Goal: Task Accomplishment & Management: Manage account settings

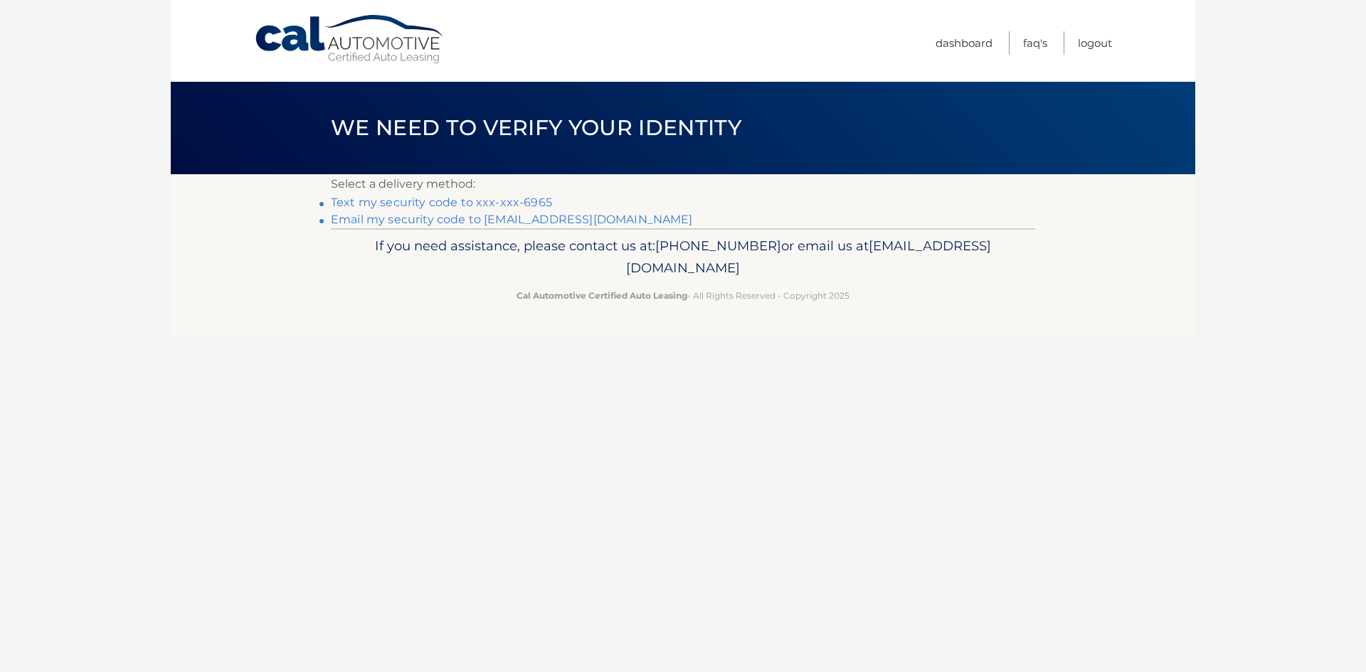
click at [529, 201] on link "Text my security code to xxx-xxx-6965" at bounding box center [441, 203] width 221 height 14
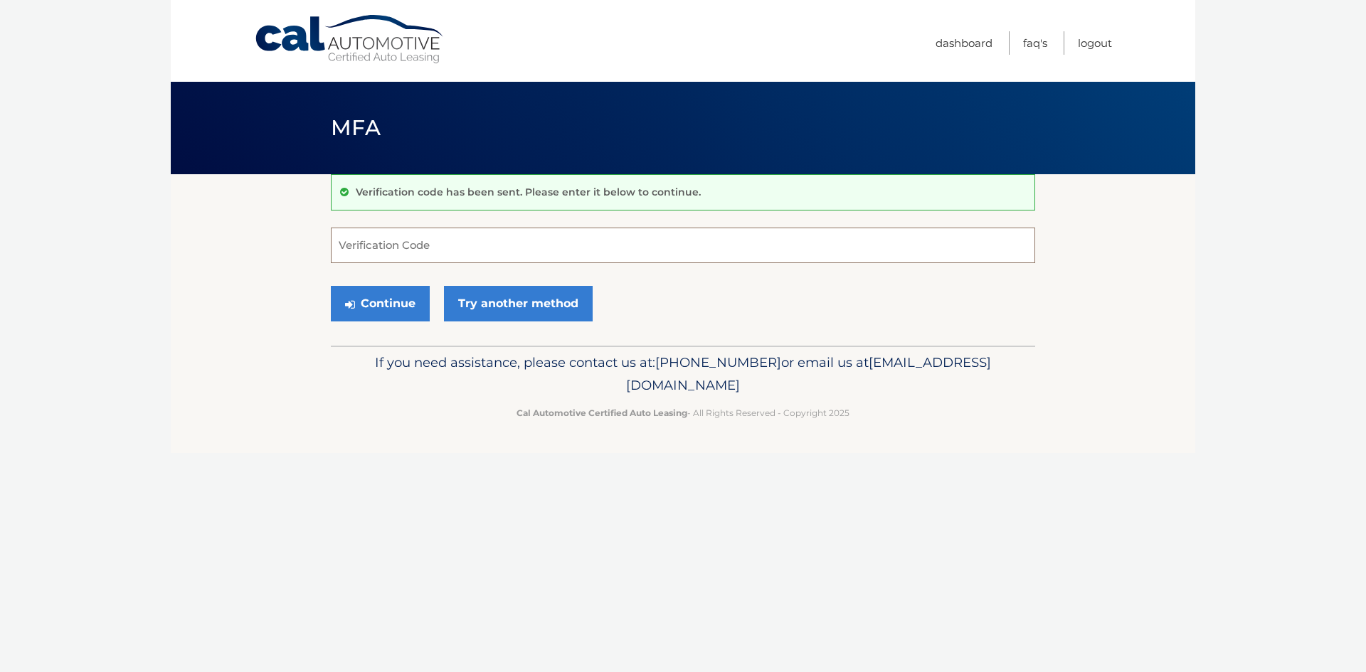
click at [471, 241] on input "Verification Code" at bounding box center [683, 246] width 704 height 36
type input "277440"
click at [379, 304] on button "Continue" at bounding box center [380, 304] width 99 height 36
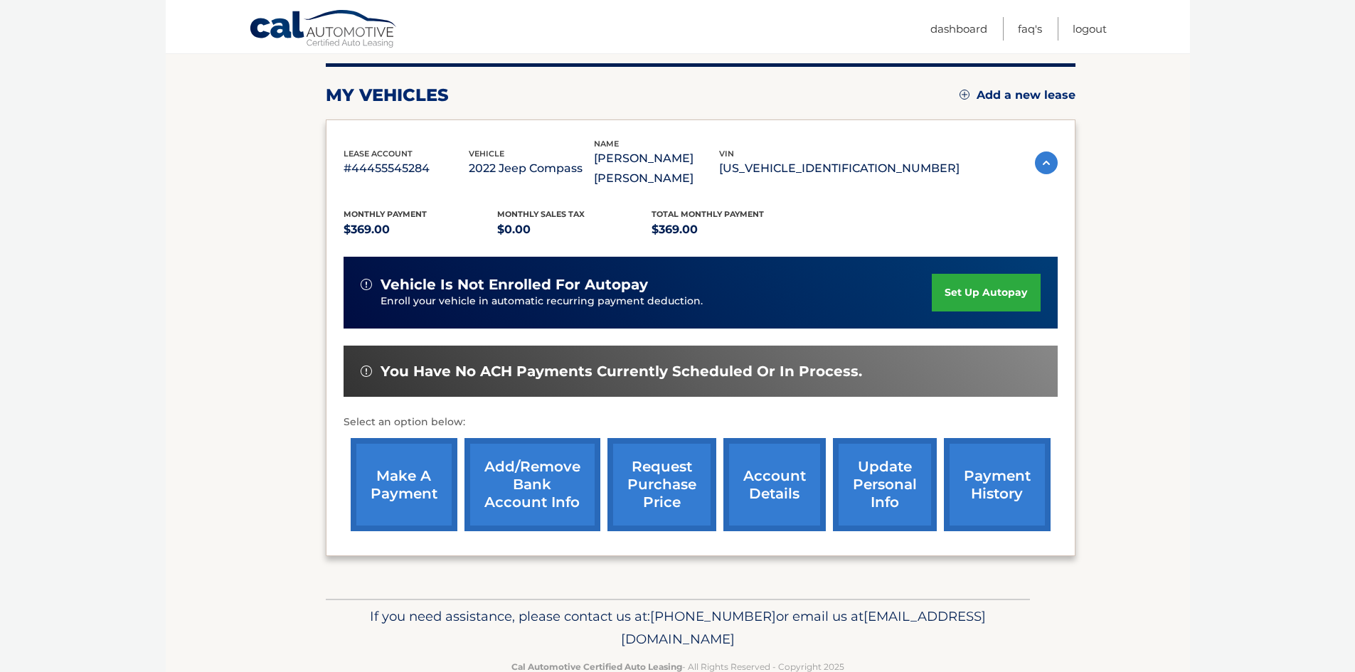
scroll to position [190, 0]
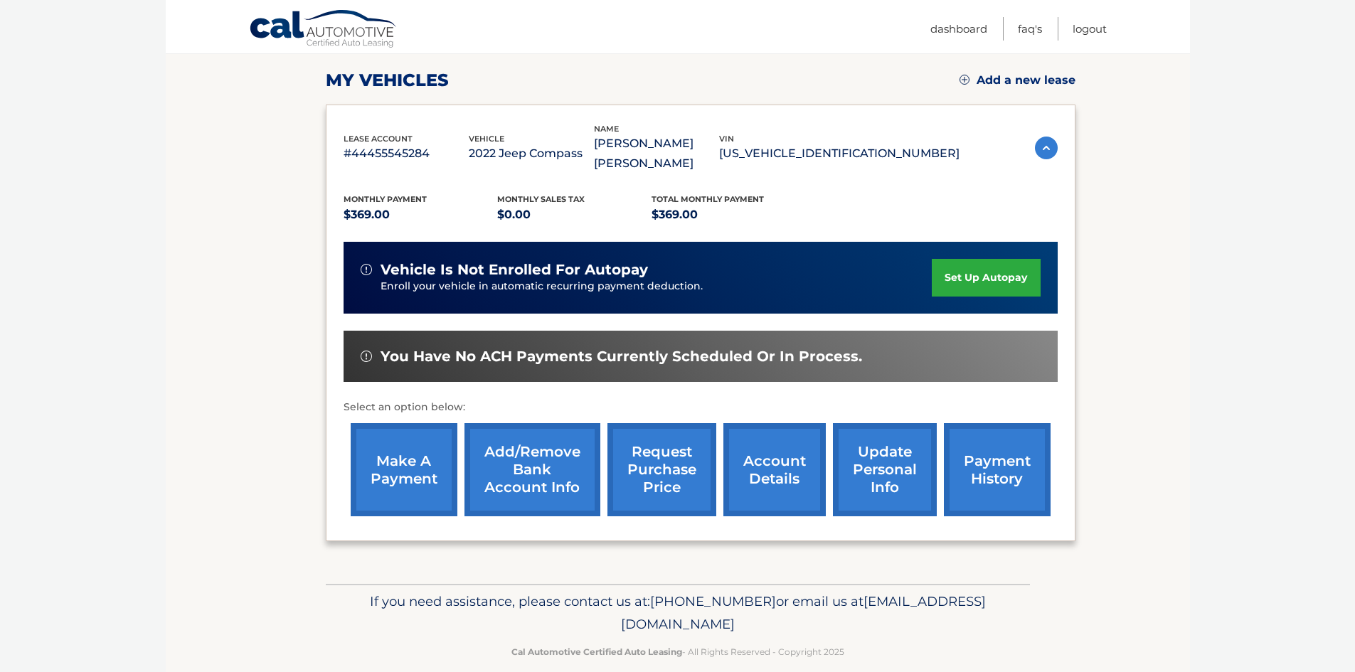
click at [409, 440] on link "make a payment" at bounding box center [404, 469] width 107 height 93
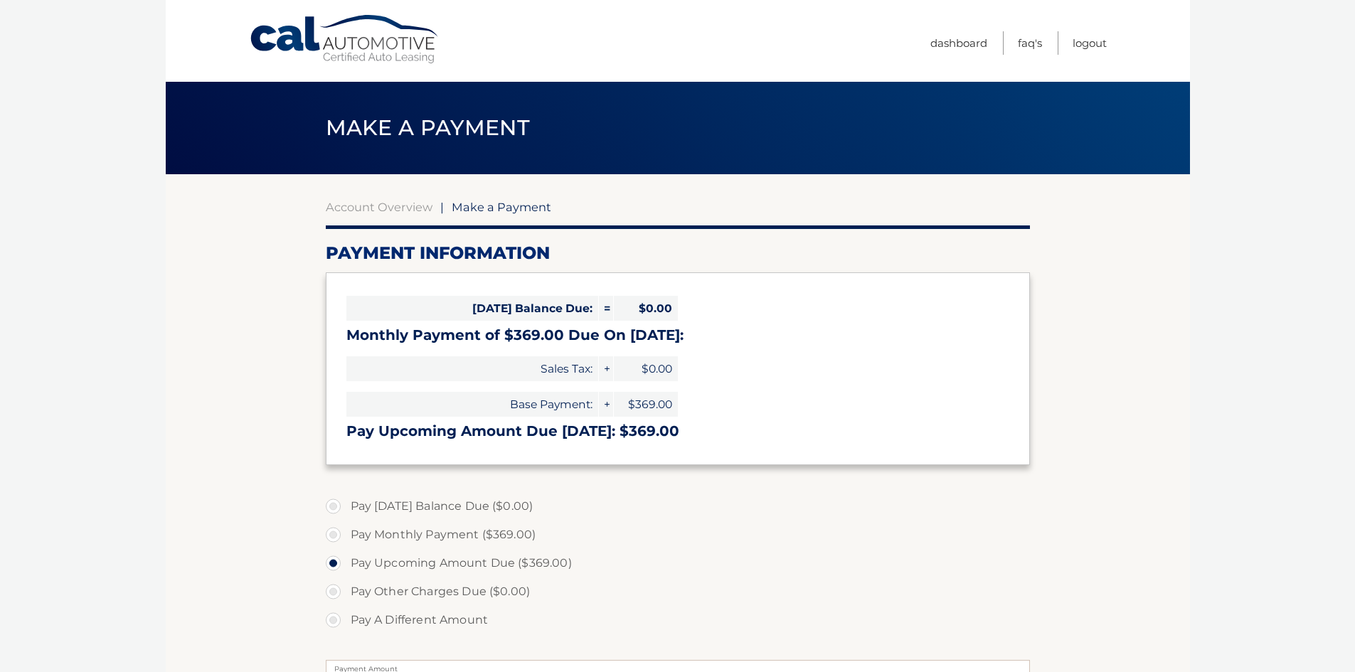
select select "NzdjYjg3MmUtYzQ5NS00Yzk4LThiMTAtODcyOWM3YzY2ZWYw"
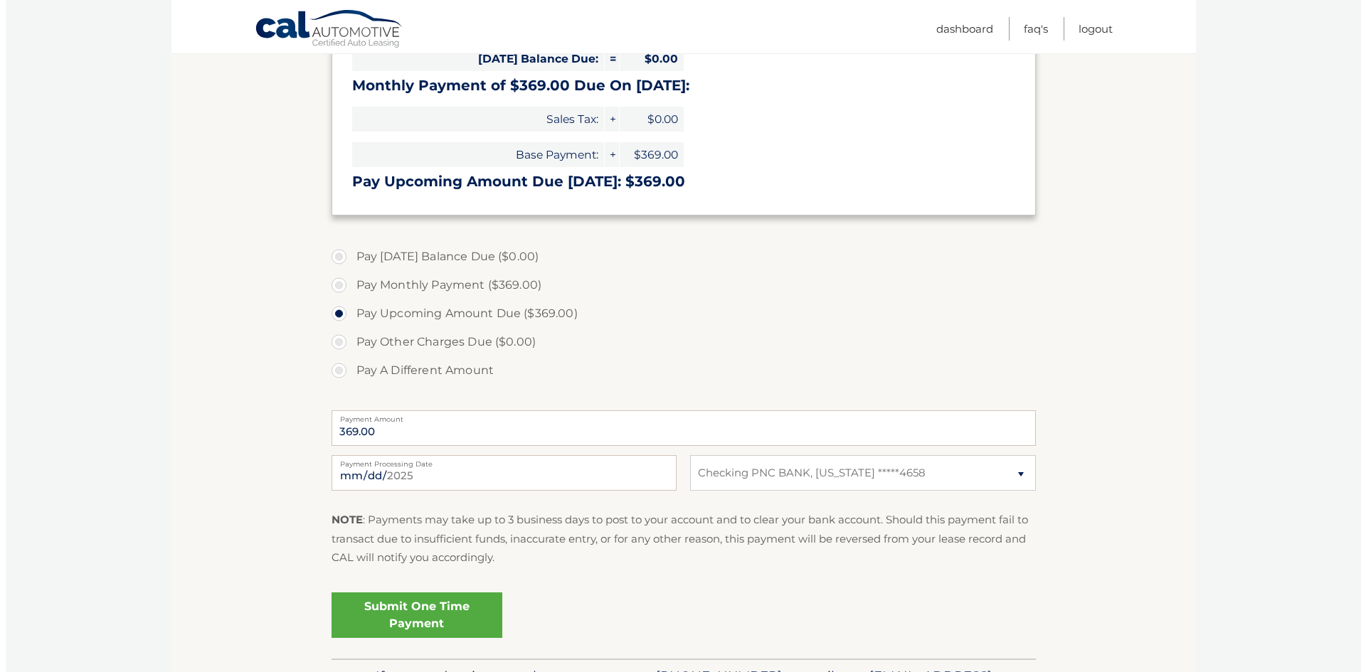
scroll to position [344, 0]
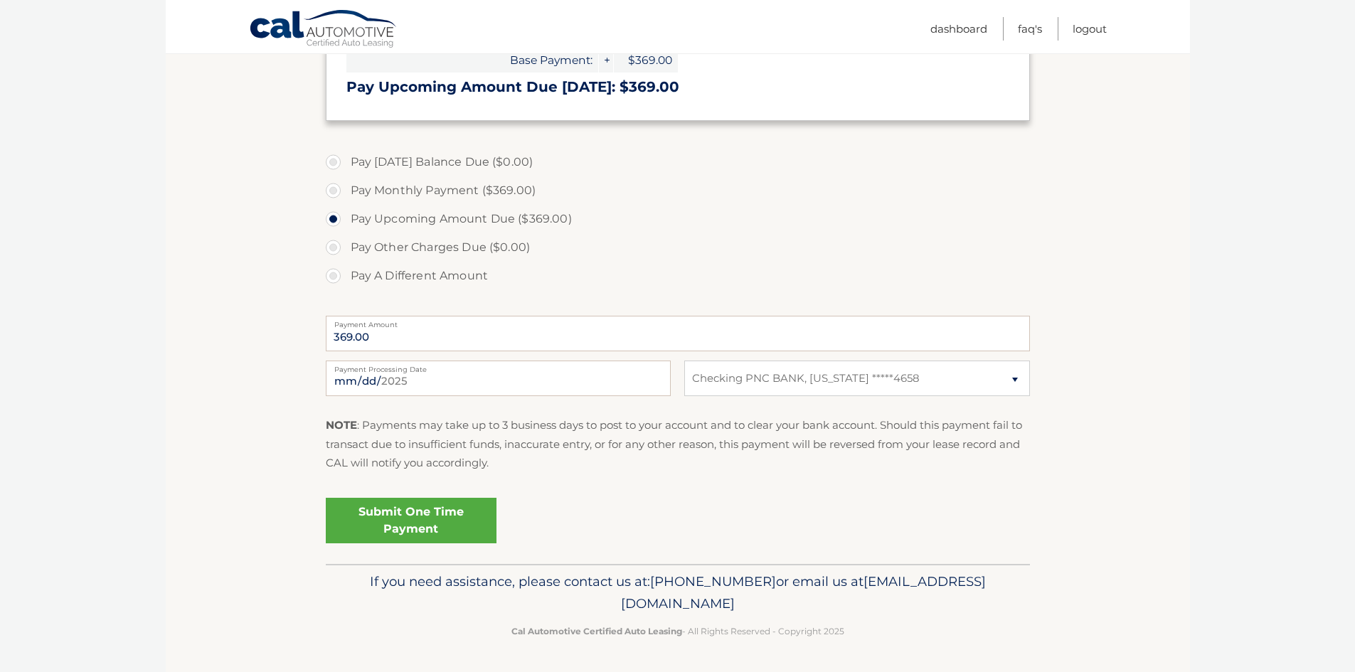
click at [433, 517] on link "Submit One Time Payment" at bounding box center [411, 521] width 171 height 46
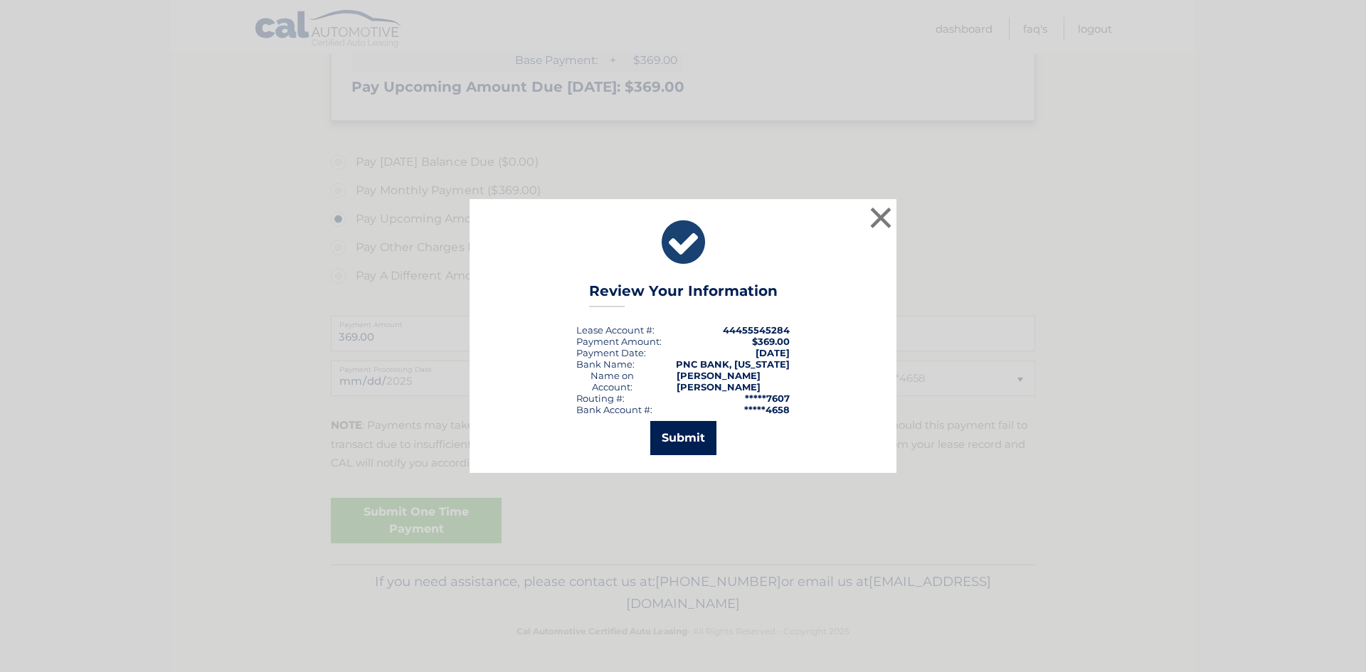
click at [671, 432] on button "Submit" at bounding box center [683, 438] width 66 height 34
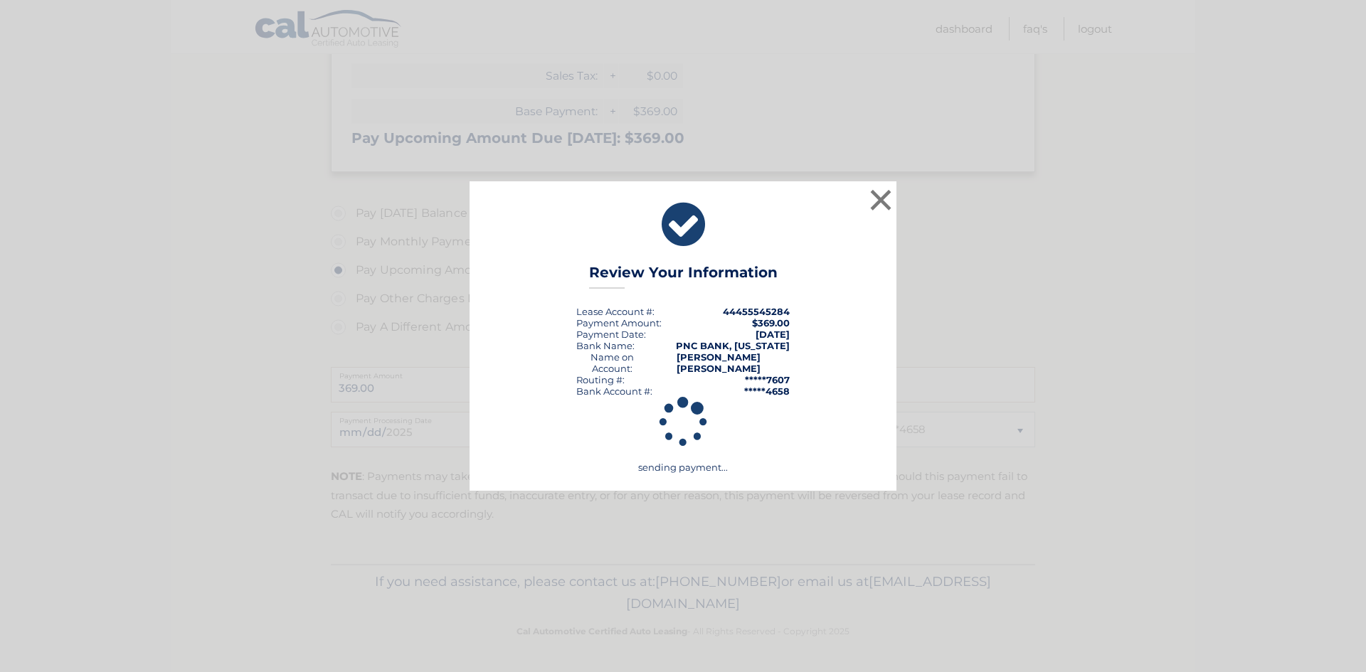
scroll to position [293, 0]
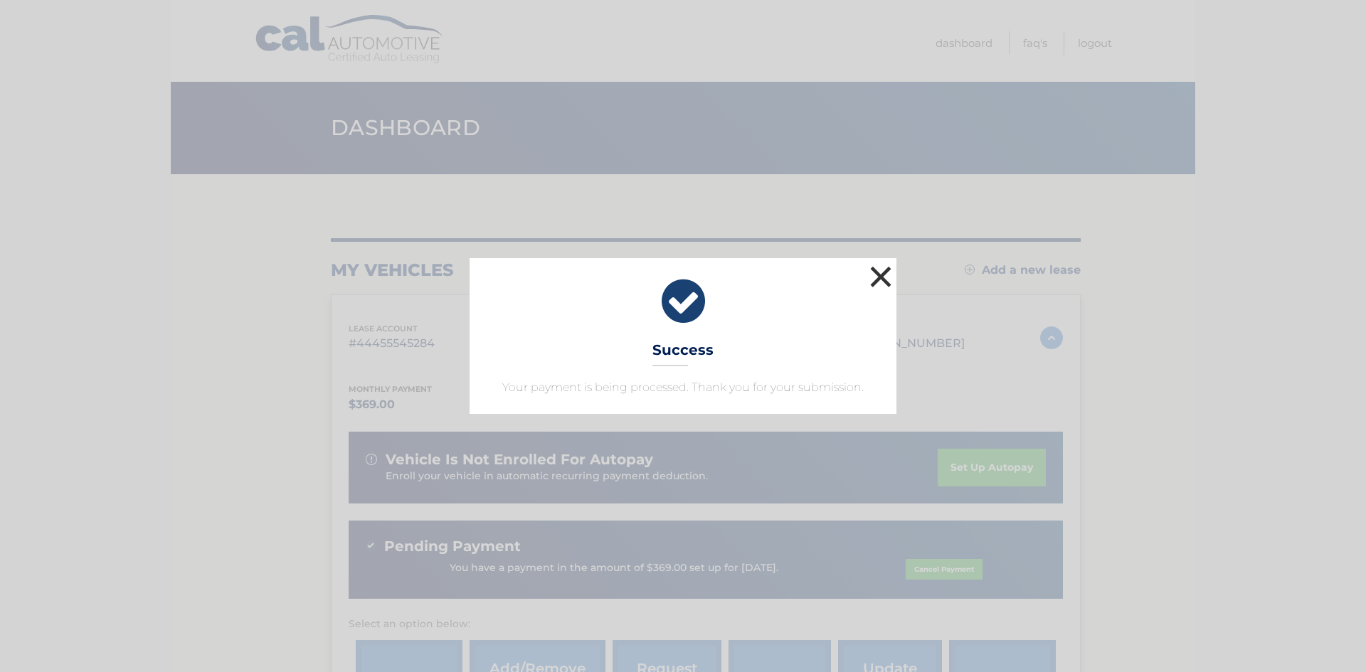
click at [890, 272] on button "×" at bounding box center [880, 276] width 28 height 28
